Goal: Manage account settings

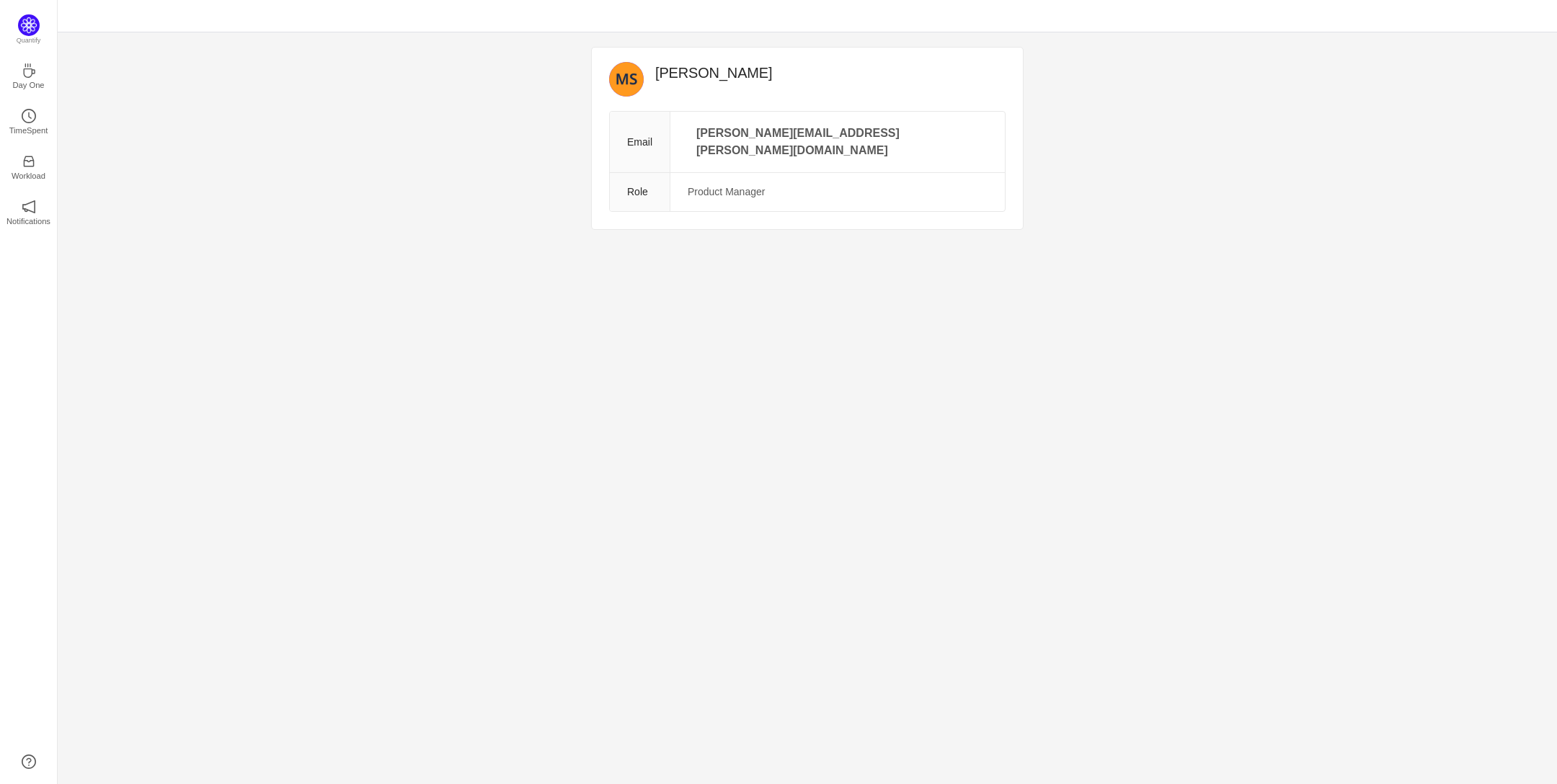
click at [797, 175] on td "Product Manager" at bounding box center [837, 192] width 334 height 39
click at [982, 121] on icon "icon: edit" at bounding box center [986, 124] width 10 height 10
click at [784, 182] on td "Product Manager" at bounding box center [857, 178] width 296 height 39
click at [793, 178] on td "Product Manager" at bounding box center [857, 178] width 296 height 39
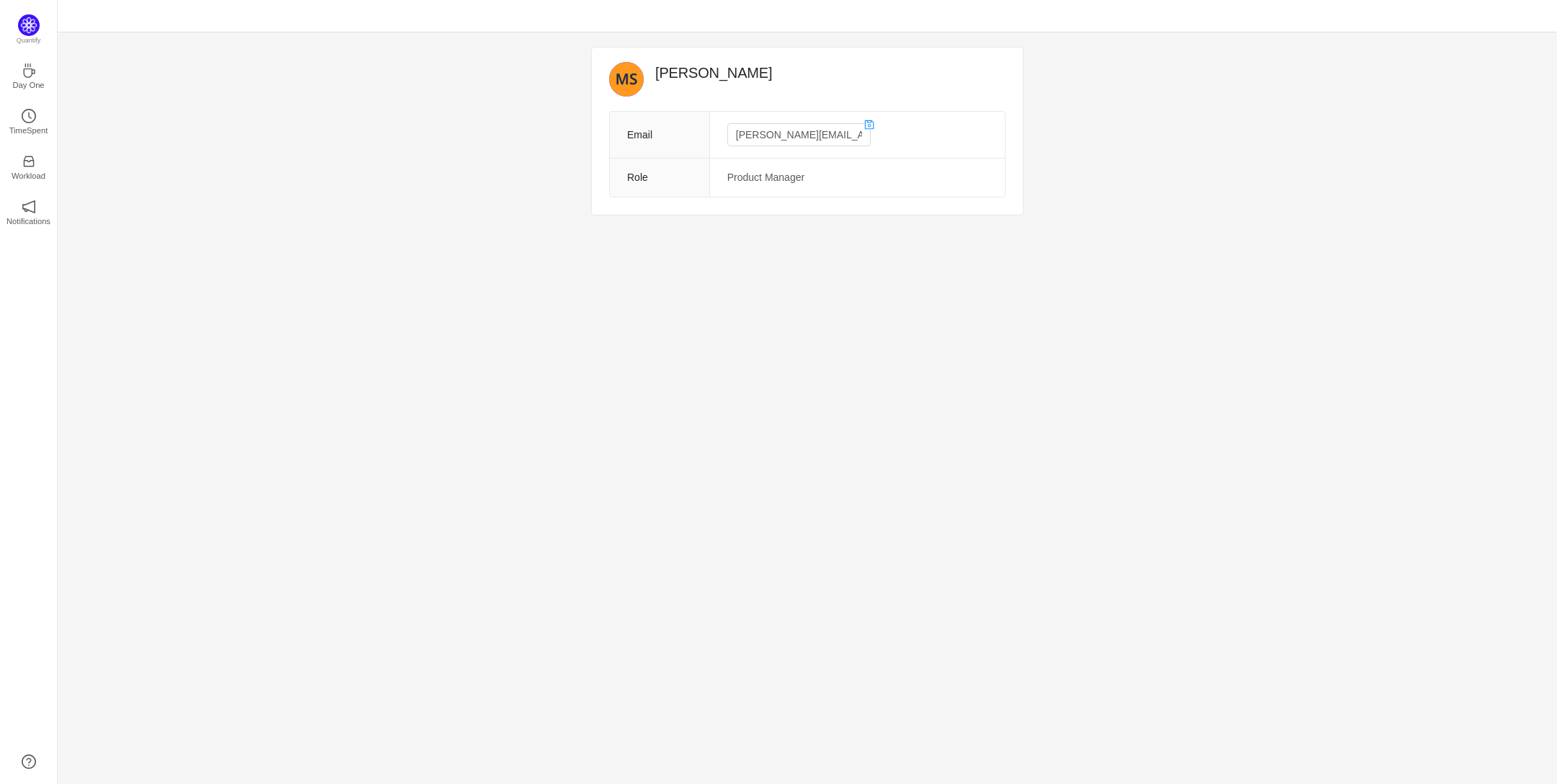
click at [755, 176] on td "Product Manager" at bounding box center [857, 178] width 296 height 39
click at [817, 177] on td "Product Manager" at bounding box center [857, 178] width 296 height 39
drag, startPoint x: 813, startPoint y: 178, endPoint x: 724, endPoint y: 180, distance: 89.0
click at [724, 180] on td "Product Manager" at bounding box center [857, 178] width 296 height 39
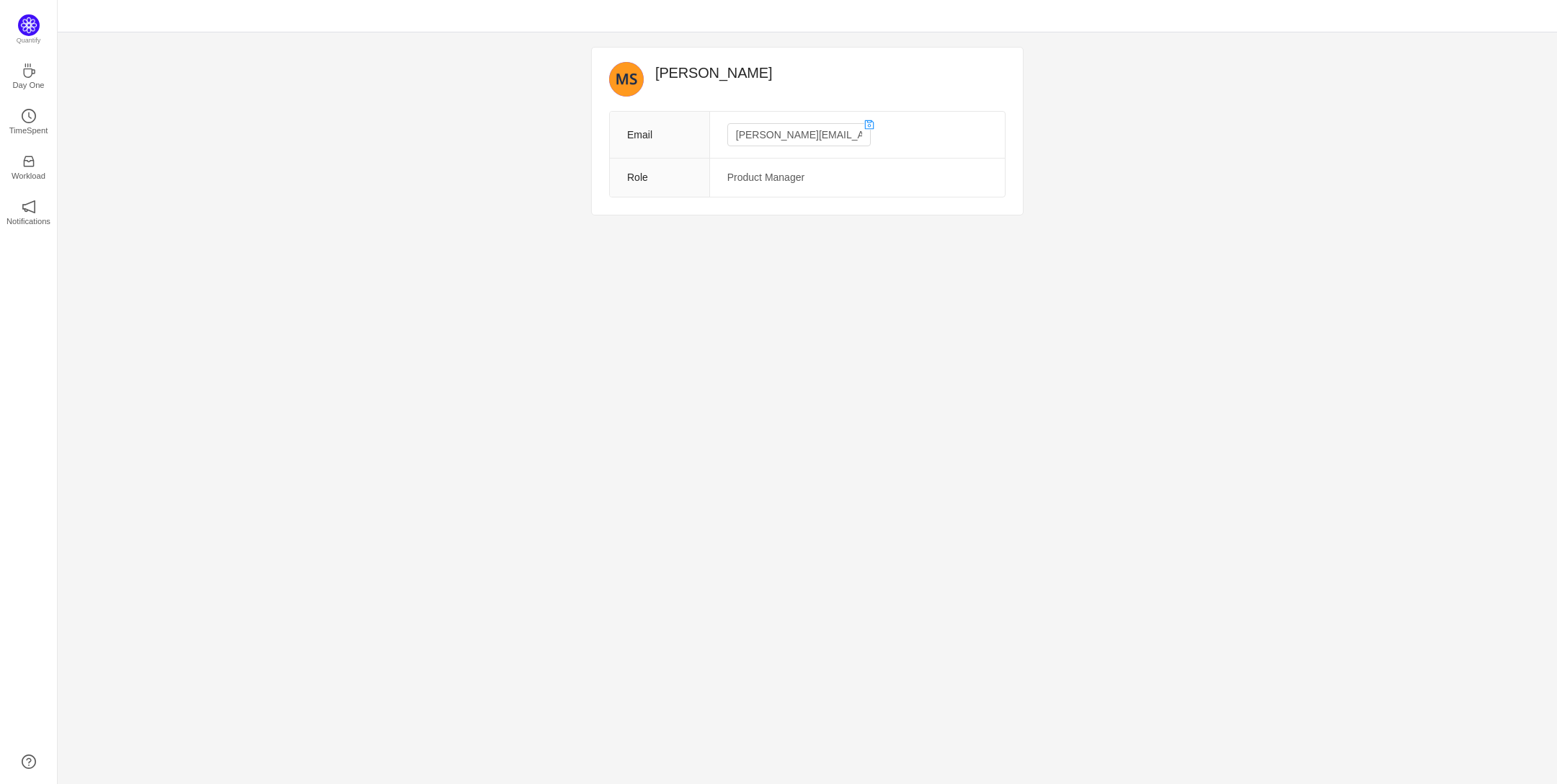
click at [665, 181] on th "Role" at bounding box center [659, 178] width 100 height 39
click at [753, 181] on td "Product Manager" at bounding box center [857, 178] width 296 height 39
click at [789, 178] on td "Product Manager" at bounding box center [857, 178] width 296 height 39
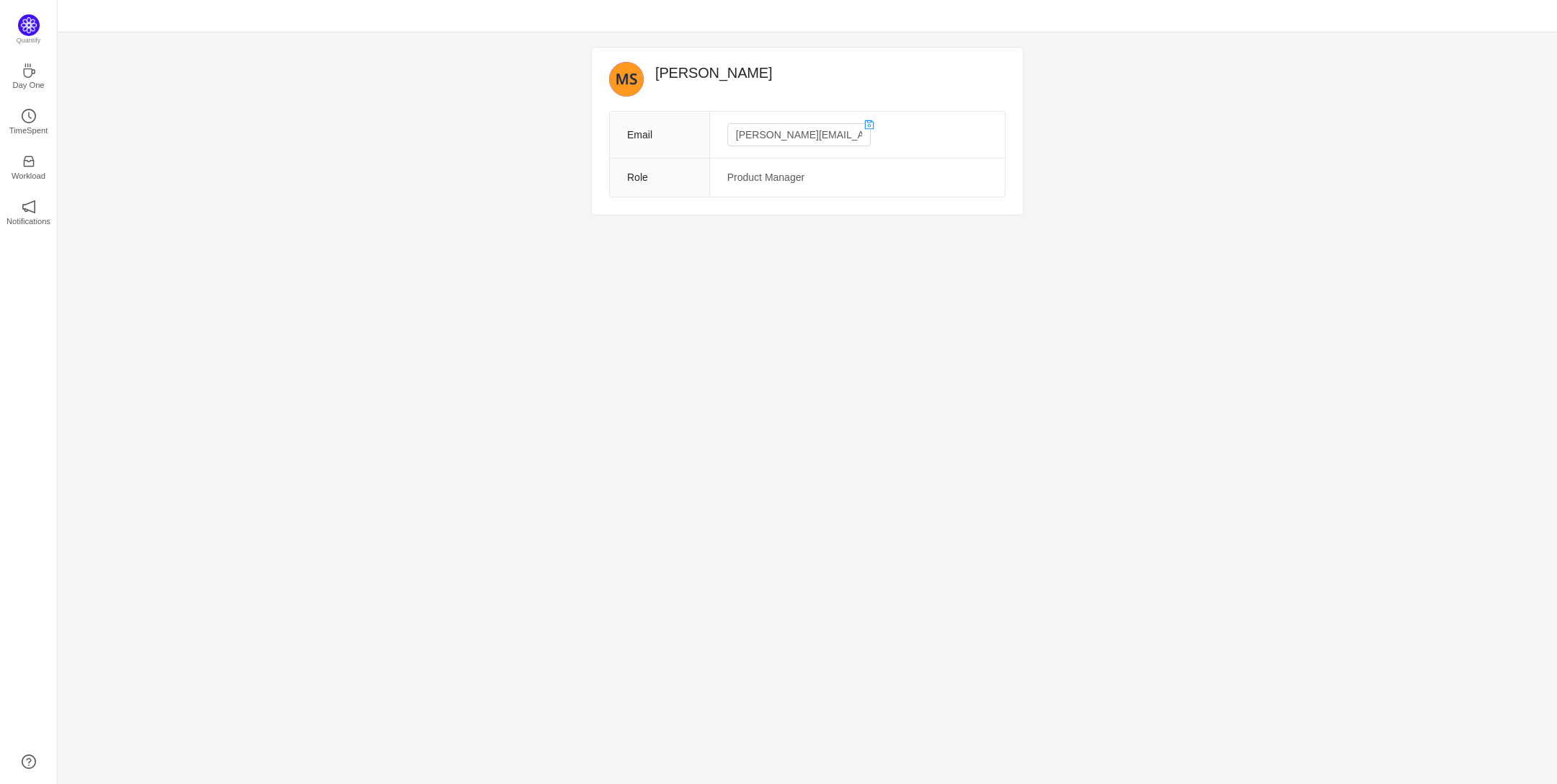
click at [672, 175] on th "Role" at bounding box center [659, 178] width 100 height 39
click at [775, 180] on td "Product Manager" at bounding box center [857, 178] width 296 height 39
click at [735, 175] on td "Product Manager" at bounding box center [857, 178] width 296 height 39
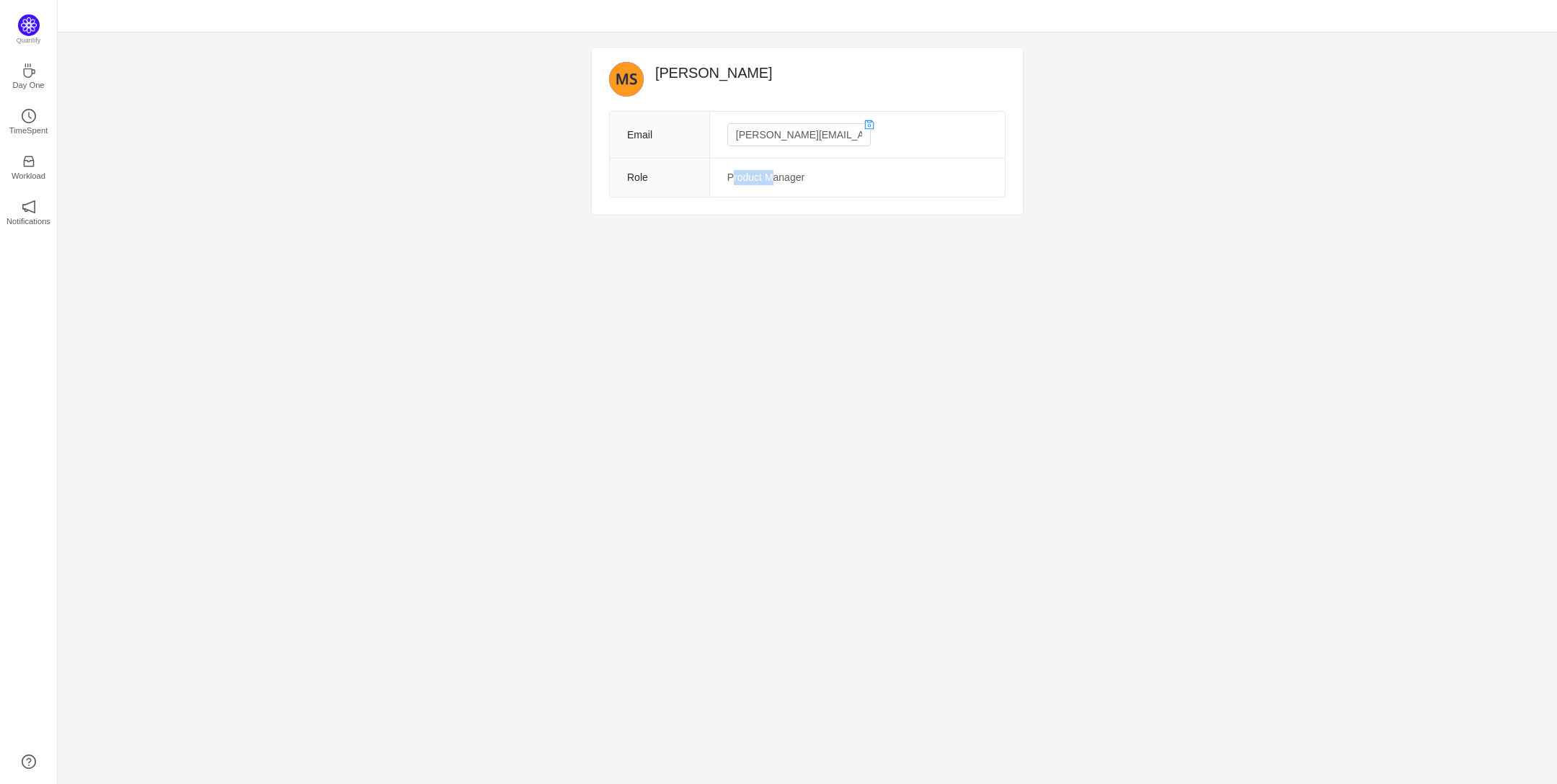
click at [735, 175] on td "Product Manager" at bounding box center [857, 178] width 296 height 39
click at [827, 180] on td "Product Manager" at bounding box center [857, 178] width 296 height 39
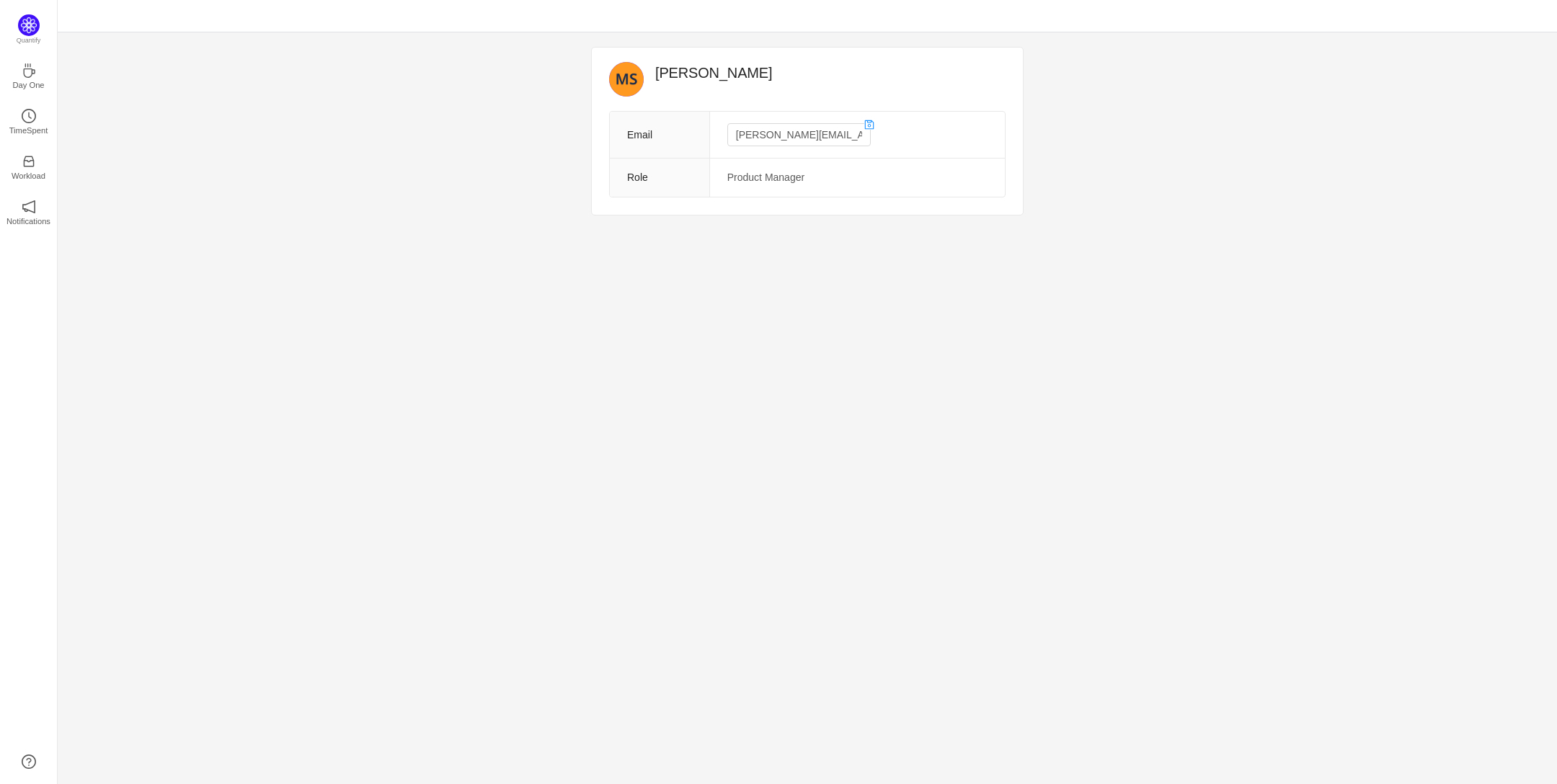
click at [856, 184] on td "Product Manager" at bounding box center [857, 178] width 296 height 39
drag, startPoint x: 743, startPoint y: 178, endPoint x: 612, endPoint y: 182, distance: 131.1
click at [612, 182] on th "Role" at bounding box center [659, 178] width 100 height 39
click at [793, 179] on td "Product Manager" at bounding box center [857, 178] width 296 height 39
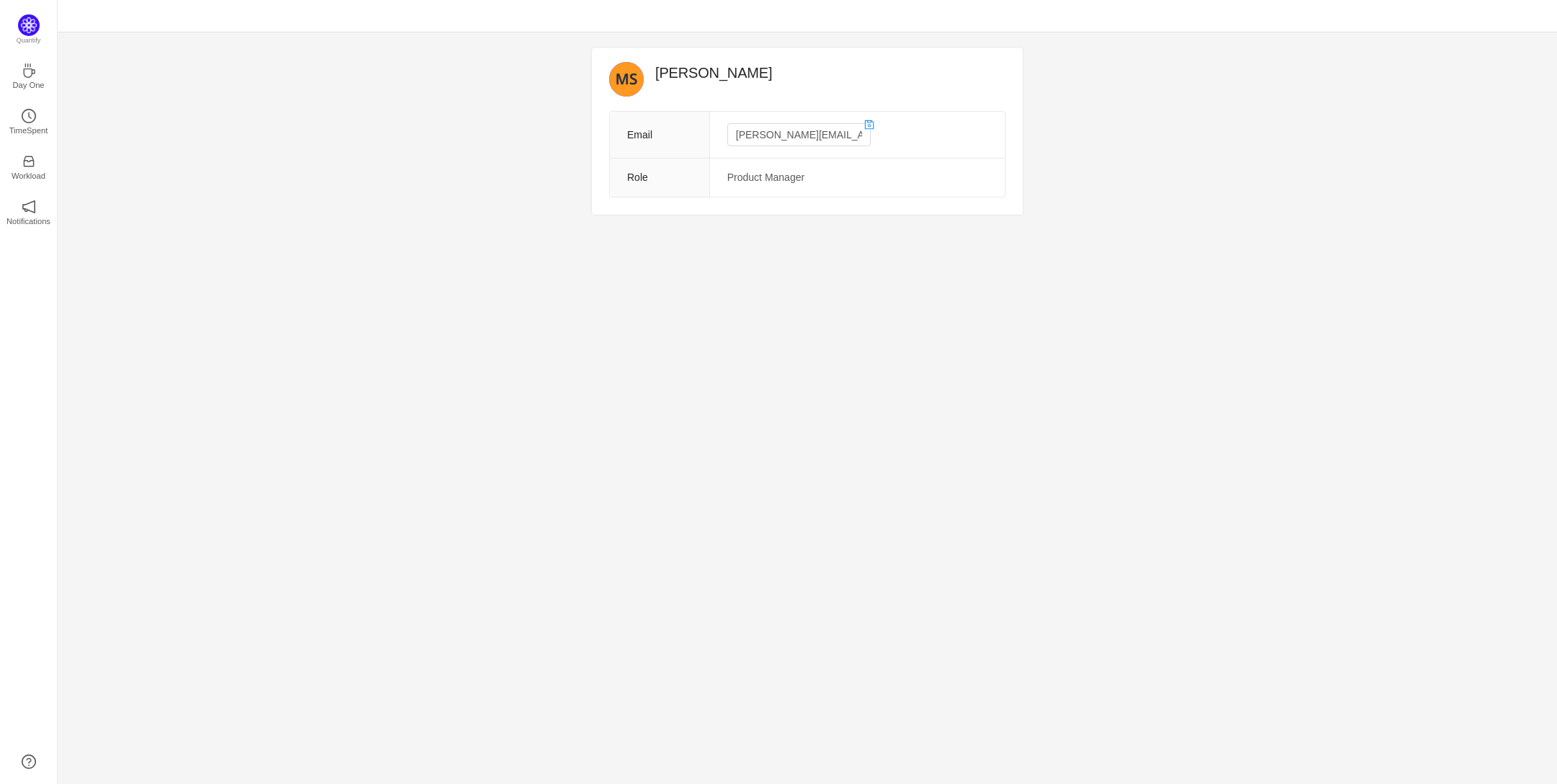
click at [733, 176] on td "Product Manager" at bounding box center [857, 178] width 296 height 39
click at [825, 179] on td "Product Manager" at bounding box center [857, 178] width 296 height 39
click at [912, 170] on td "Product Manager" at bounding box center [857, 178] width 296 height 39
click at [978, 178] on td "Product Manager" at bounding box center [857, 178] width 296 height 39
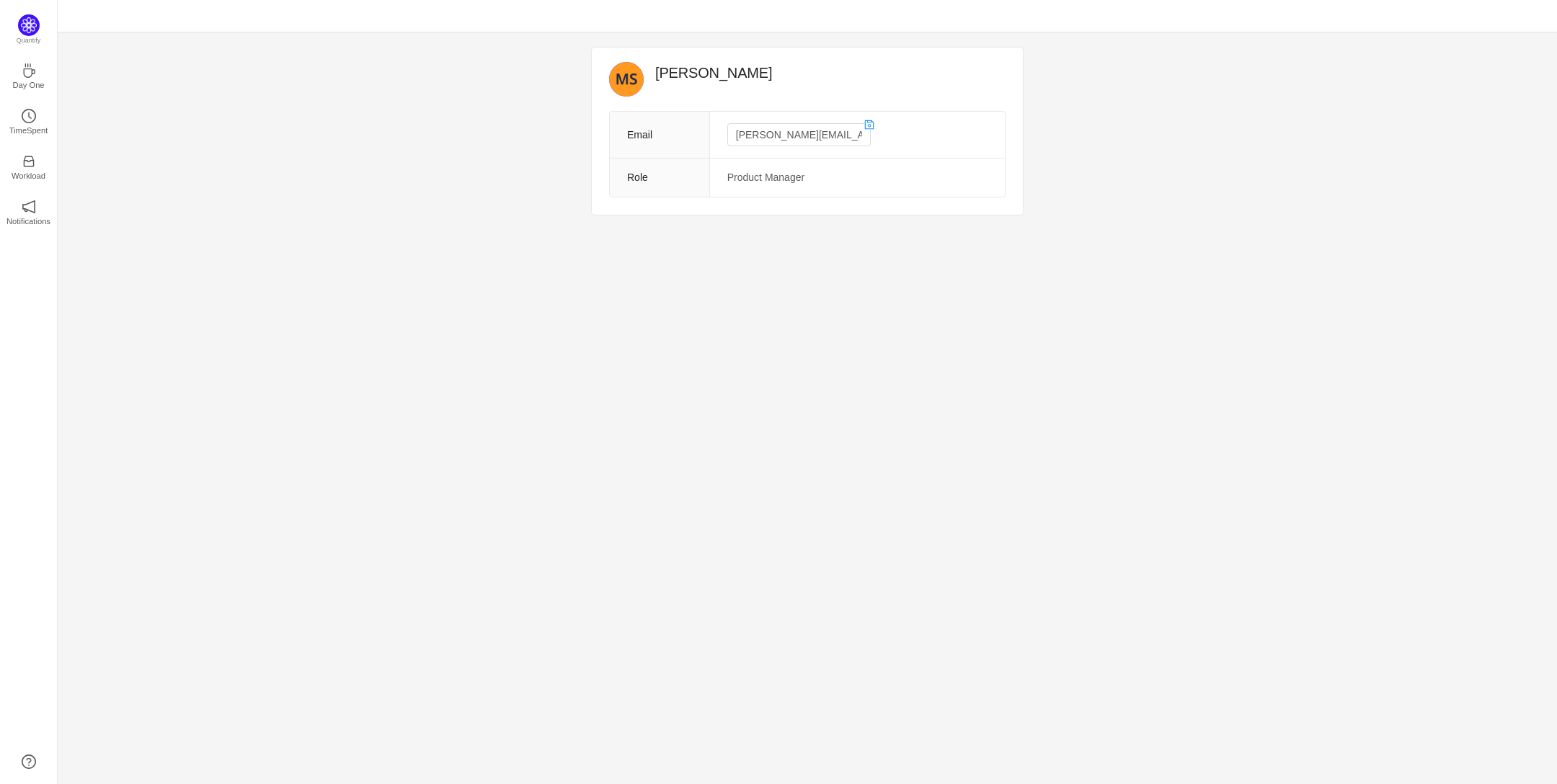
click at [778, 171] on td "Product Manager" at bounding box center [857, 178] width 296 height 39
click at [741, 173] on td "Product Manager" at bounding box center [857, 178] width 296 height 39
click at [751, 180] on td "Product Manager" at bounding box center [857, 178] width 296 height 39
drag, startPoint x: 721, startPoint y: 181, endPoint x: 778, endPoint y: 179, distance: 57.0
click at [723, 181] on td "Product Manager" at bounding box center [857, 178] width 296 height 39
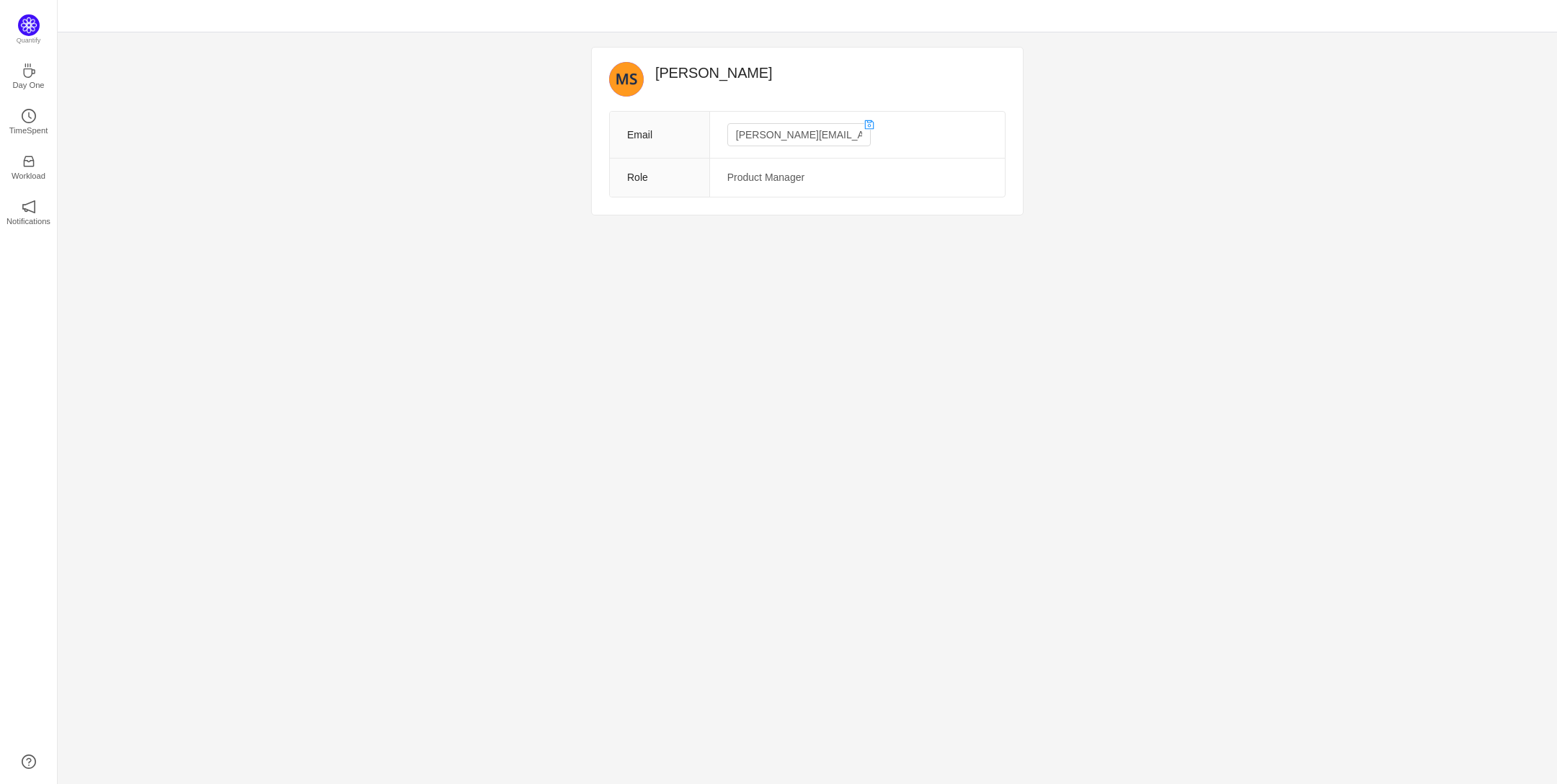
click at [805, 181] on td "Product Manager" at bounding box center [857, 178] width 296 height 39
